Goal: Navigation & Orientation: Find specific page/section

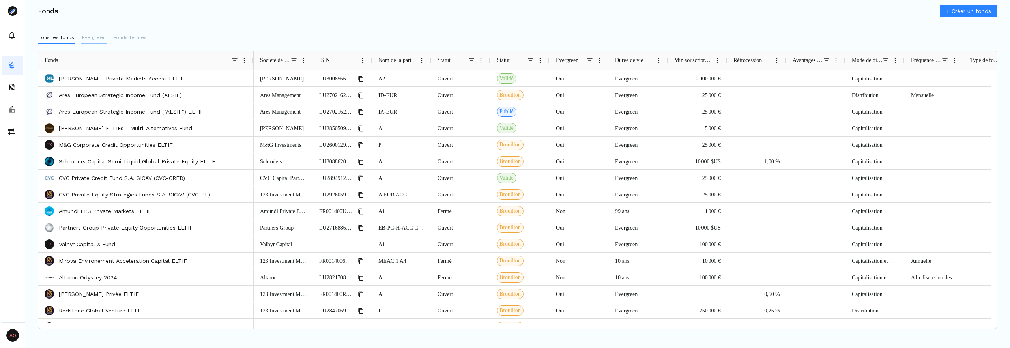
click at [88, 39] on p "Evergreen" at bounding box center [94, 37] width 24 height 7
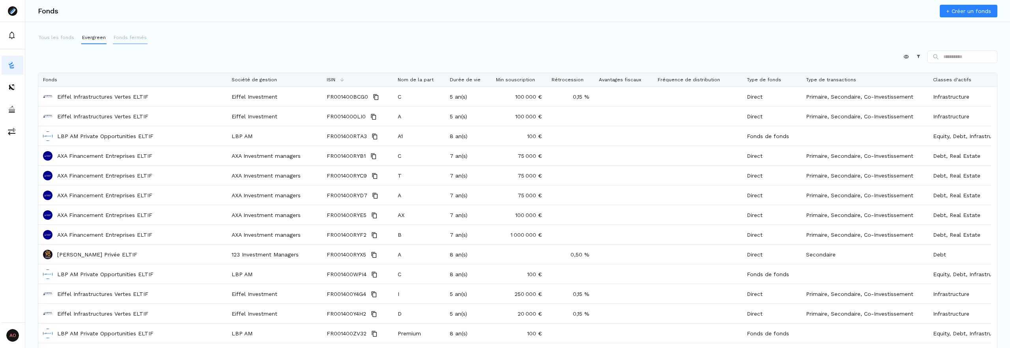
click at [124, 38] on p "Fonds fermés" at bounding box center [130, 37] width 33 height 7
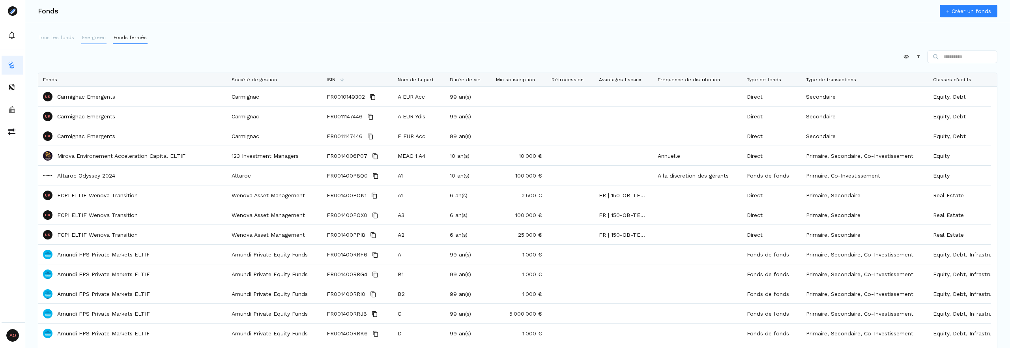
click at [88, 34] on p "Evergreen" at bounding box center [94, 37] width 24 height 7
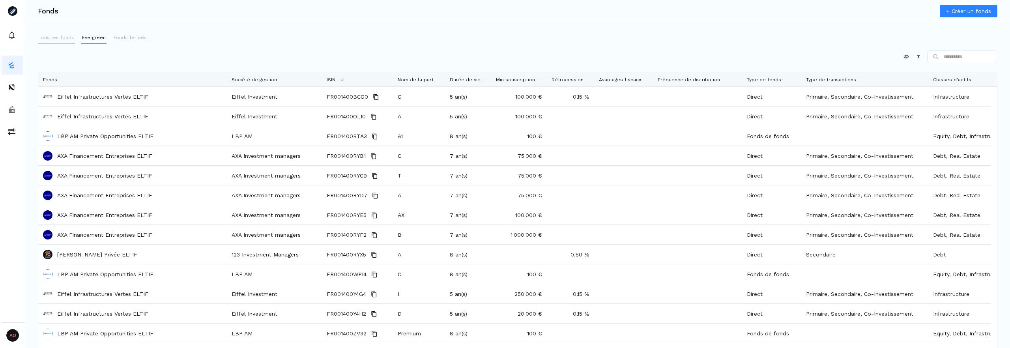
click at [43, 38] on p "Tous les fonds" at bounding box center [57, 37] width 36 height 7
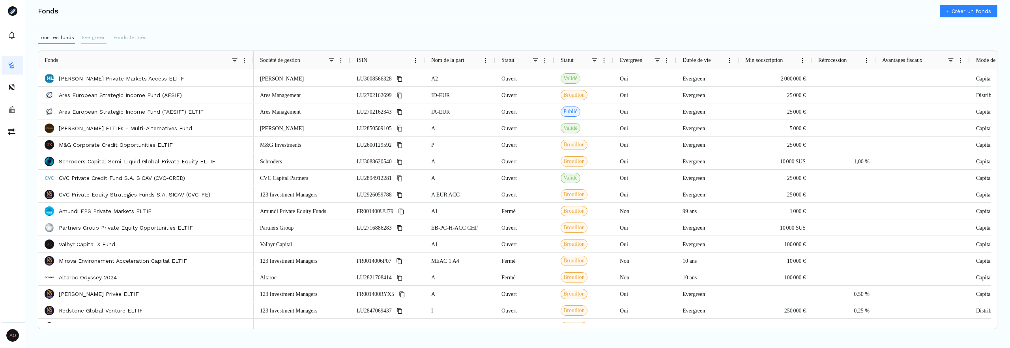
click at [102, 36] on p "Evergreen" at bounding box center [94, 37] width 24 height 7
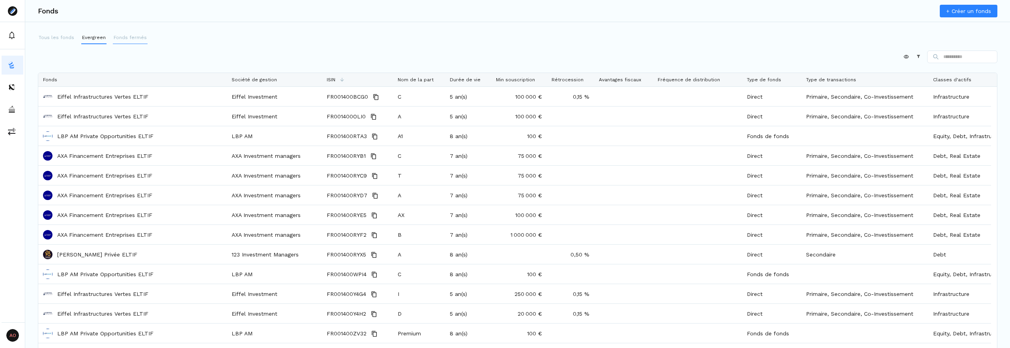
click at [131, 38] on p "Fonds fermés" at bounding box center [130, 37] width 33 height 7
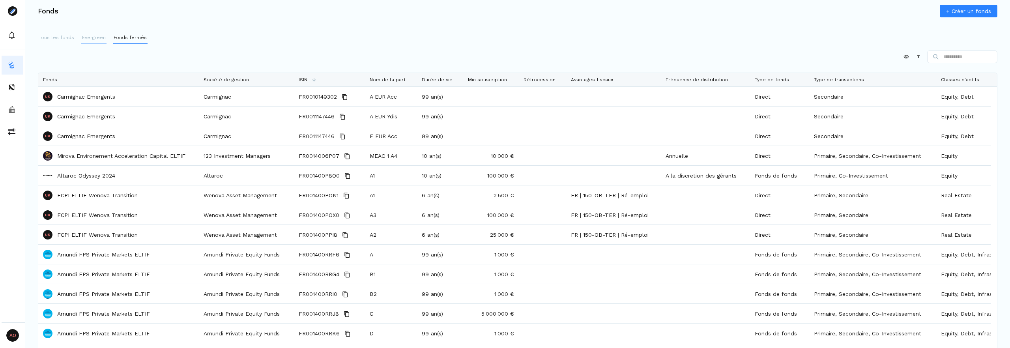
click at [97, 41] on button "Evergreen" at bounding box center [93, 38] width 25 height 13
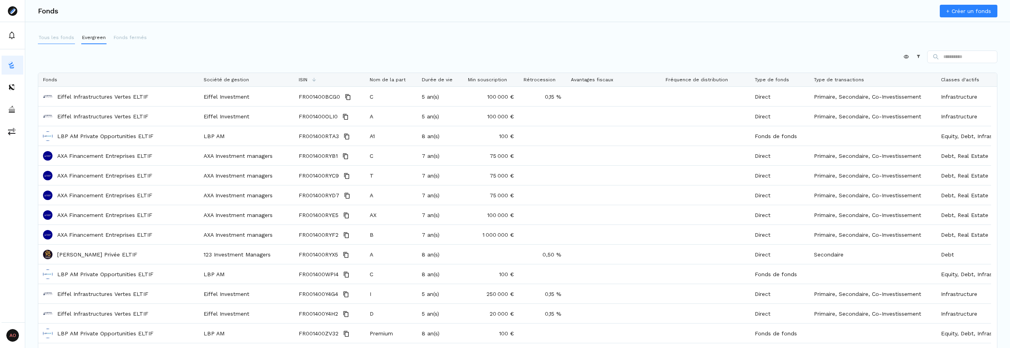
click at [59, 38] on p "Tous les fonds" at bounding box center [57, 37] width 36 height 7
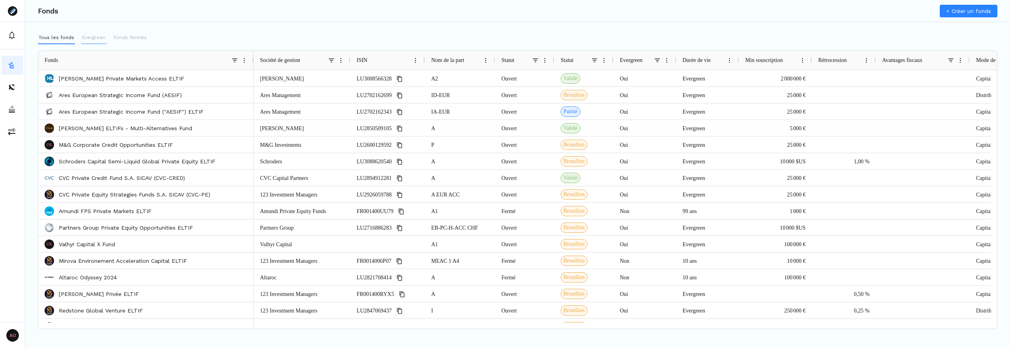
click at [98, 37] on p "Evergreen" at bounding box center [94, 37] width 24 height 7
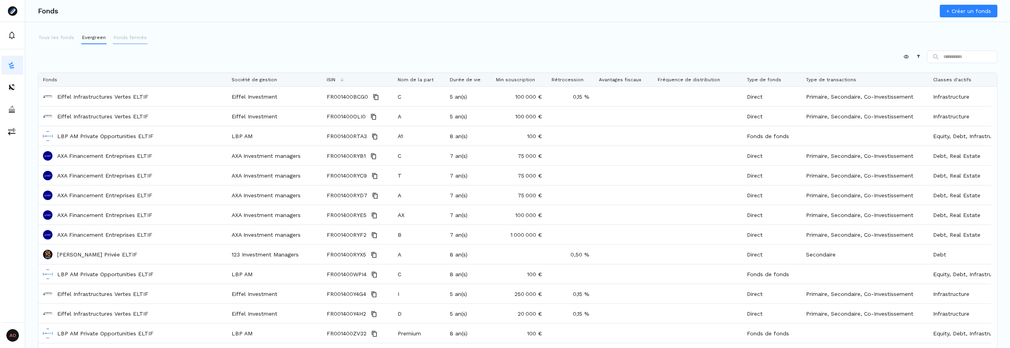
click at [135, 38] on p "Fonds fermés" at bounding box center [130, 37] width 33 height 7
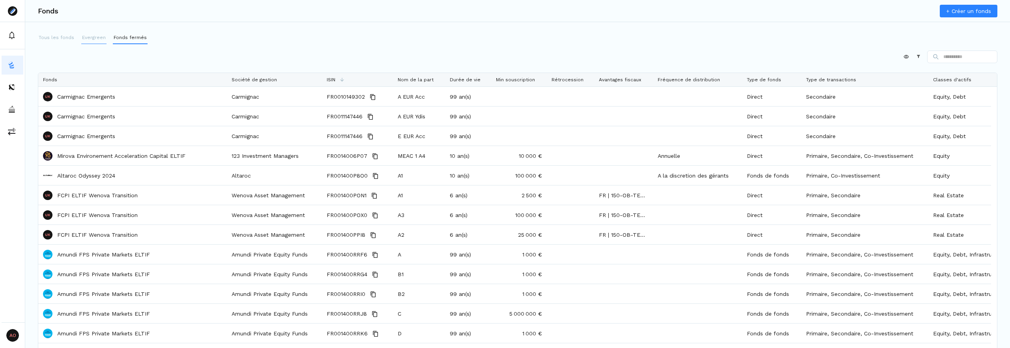
click at [92, 38] on p "Evergreen" at bounding box center [94, 37] width 24 height 7
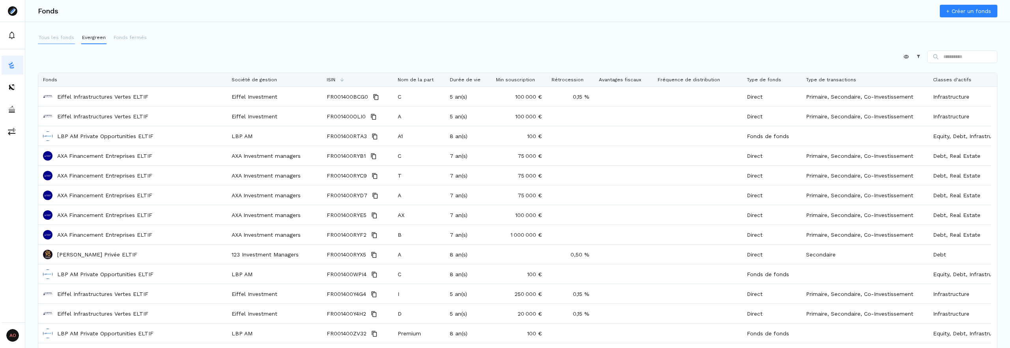
click at [63, 39] on p "Tous les fonds" at bounding box center [57, 37] width 36 height 7
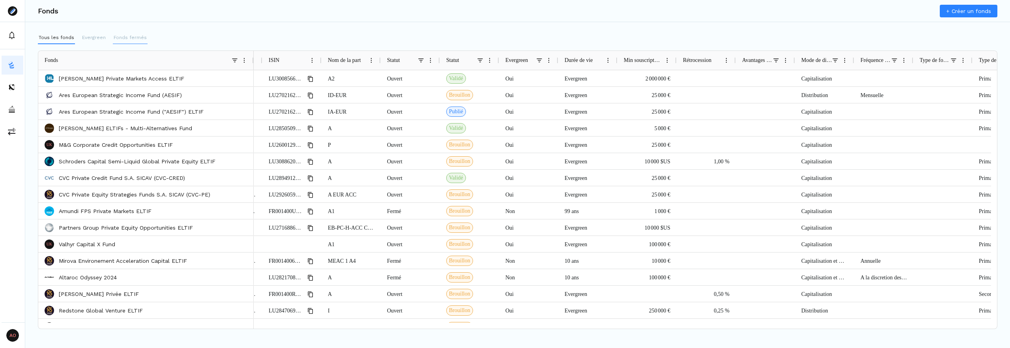
click at [114, 41] on p "Fonds fermés" at bounding box center [130, 37] width 33 height 7
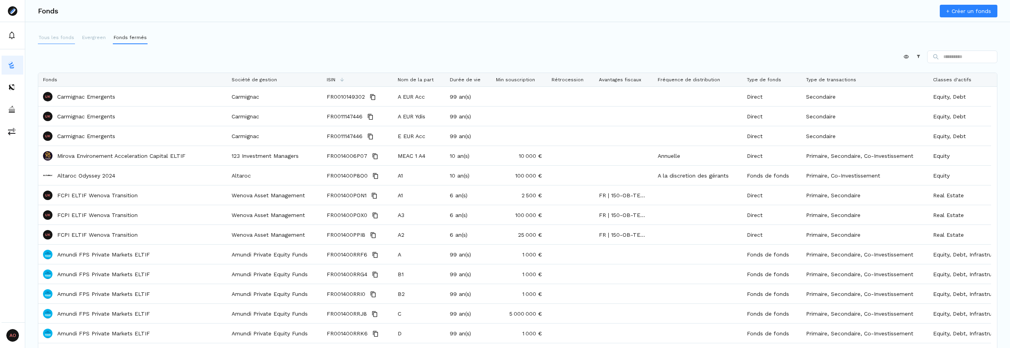
click at [46, 36] on p "Tous les fonds" at bounding box center [57, 37] width 36 height 7
